Goal: Find specific page/section: Find specific page/section

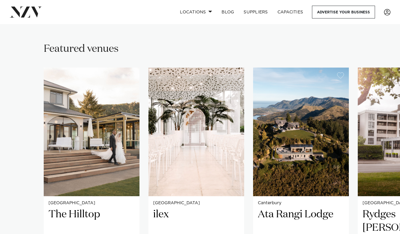
scroll to position [378, 0]
click at [191, 137] on img "2 / 5" at bounding box center [196, 131] width 96 height 128
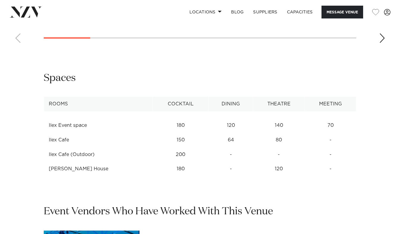
scroll to position [704, 0]
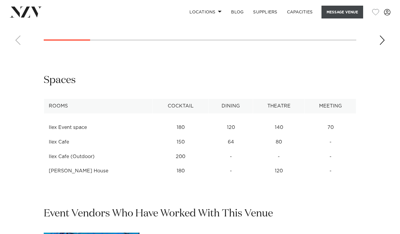
click at [336, 11] on button "Message Venue" at bounding box center [342, 12] width 42 height 13
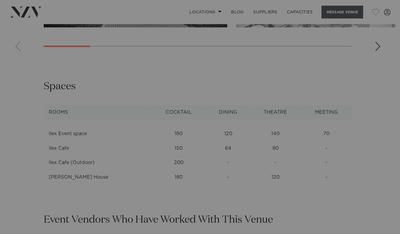
scroll to position [698, 0]
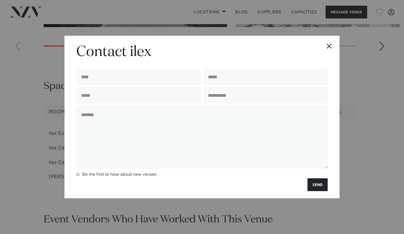
click at [331, 44] on button "Close" at bounding box center [329, 46] width 21 height 21
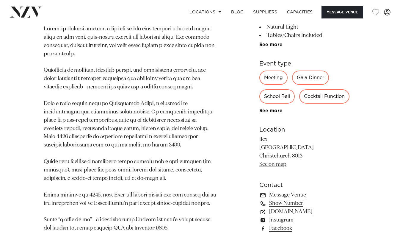
scroll to position [311, 0]
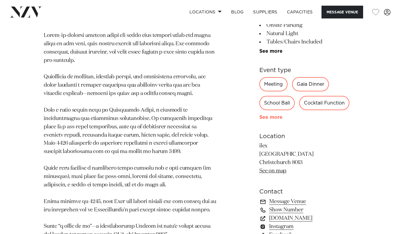
click at [280, 120] on link "See more" at bounding box center [282, 117] width 46 height 5
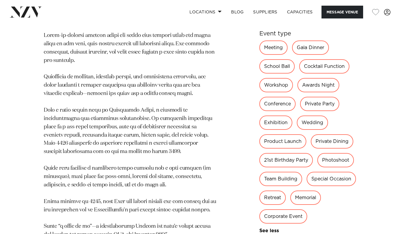
click at [307, 186] on div "Special Occasion" at bounding box center [331, 179] width 49 height 14
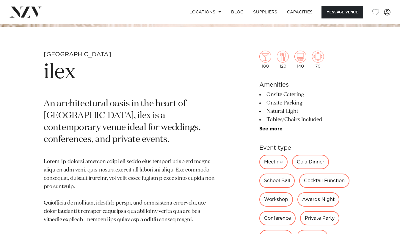
scroll to position [184, 0]
